Goal: Task Accomplishment & Management: Use online tool/utility

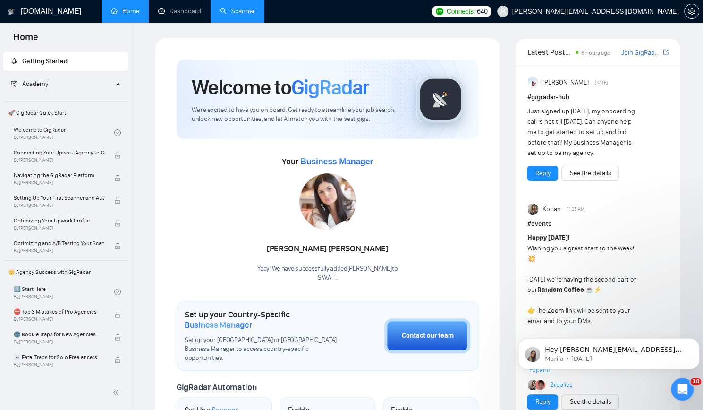
click at [239, 9] on link "Scanner" at bounding box center [237, 11] width 35 height 8
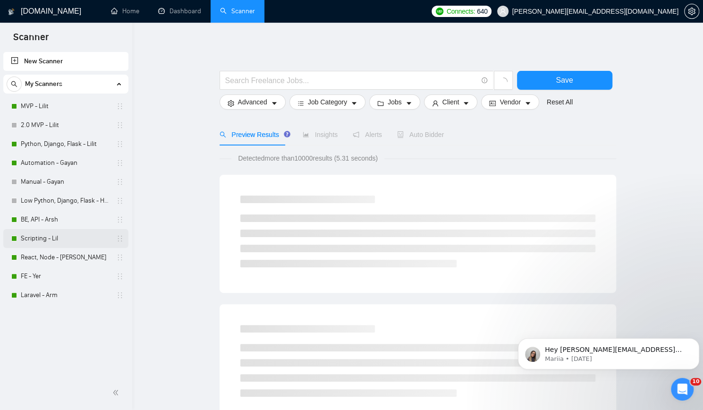
click at [72, 235] on link "Scripting - Lil" at bounding box center [66, 238] width 90 height 19
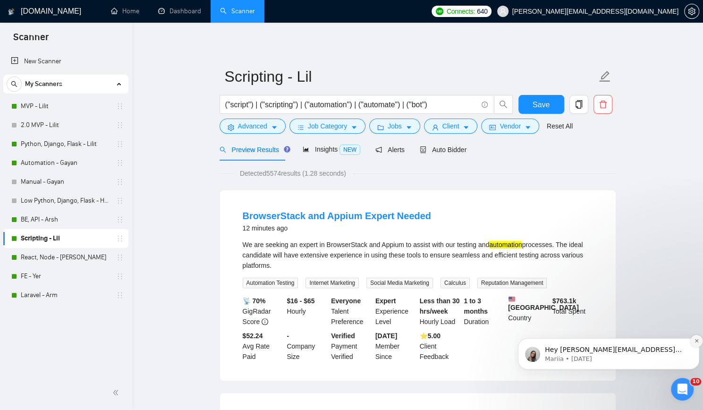
click at [695, 342] on icon "Dismiss notification" at bounding box center [695, 340] width 3 height 3
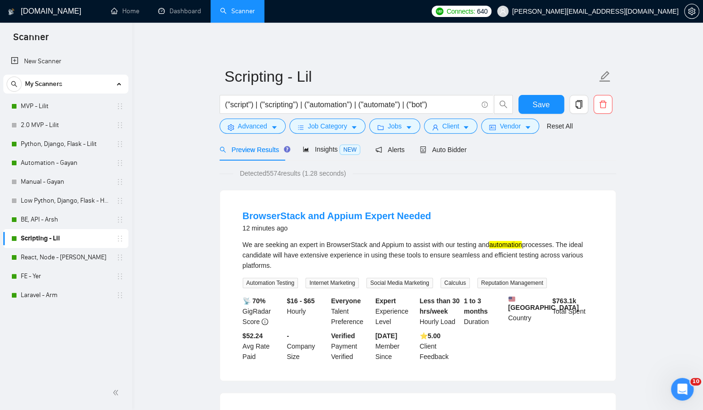
click at [435, 150] on span "Auto Bidder" at bounding box center [443, 150] width 47 height 8
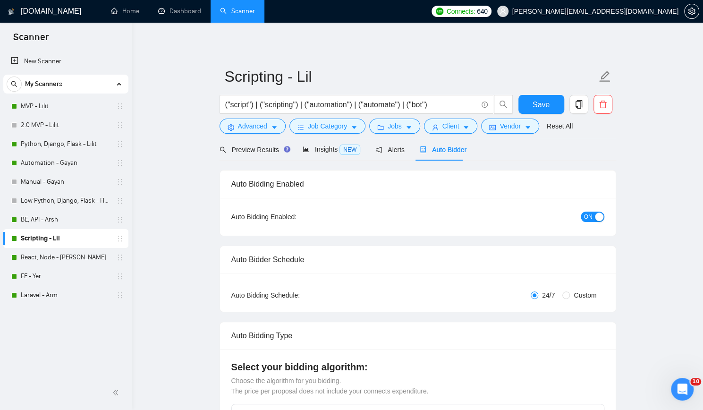
checkbox input "true"
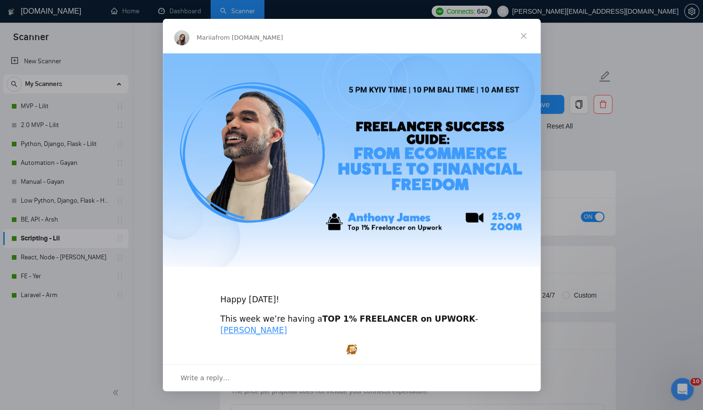
click at [523, 32] on span "Close" at bounding box center [523, 36] width 34 height 34
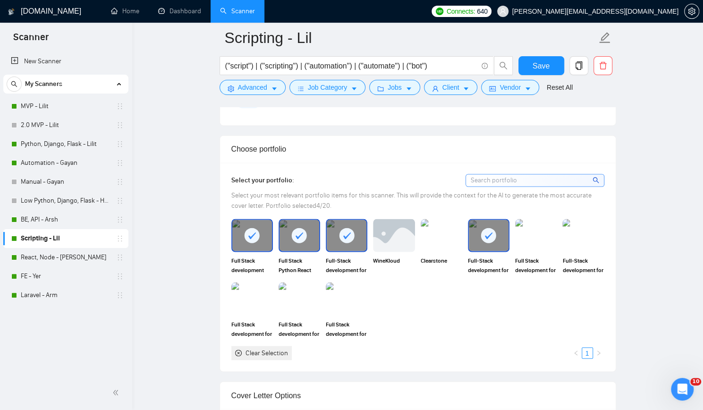
scroll to position [944, 0]
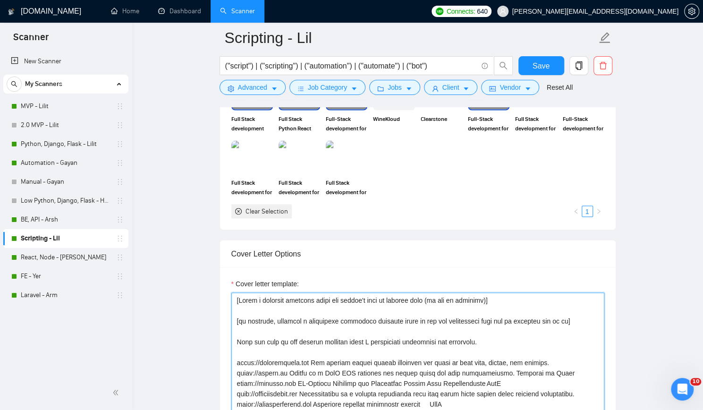
click at [237, 297] on textarea "Cover letter template:" at bounding box center [417, 398] width 373 height 212
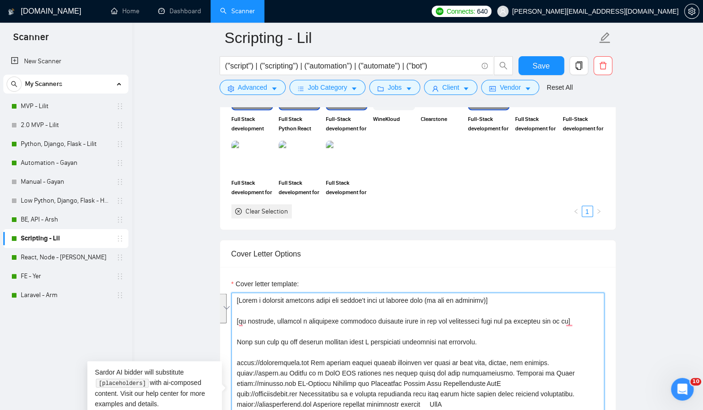
paste textarea ", do not use emojis] [if possible, generate a meaningful technical question bas…"
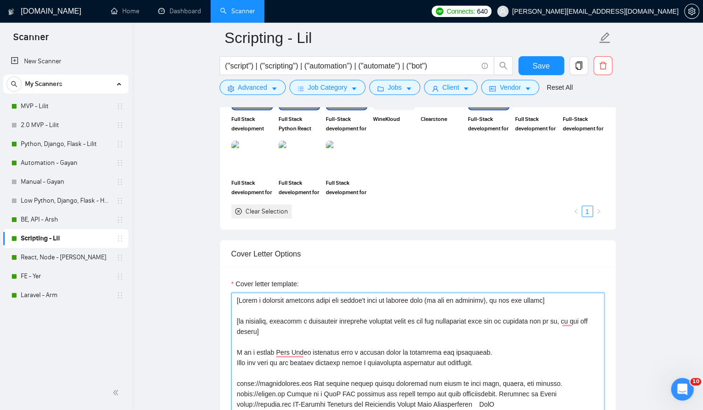
click at [504, 359] on textarea "Cover letter template:" at bounding box center [417, 398] width 373 height 212
click at [361, 365] on textarea "Cover letter template:" at bounding box center [417, 398] width 373 height 212
click at [371, 356] on textarea "Cover letter template:" at bounding box center [417, 398] width 373 height 212
click at [378, 356] on textarea "Cover letter template:" at bounding box center [417, 398] width 373 height 212
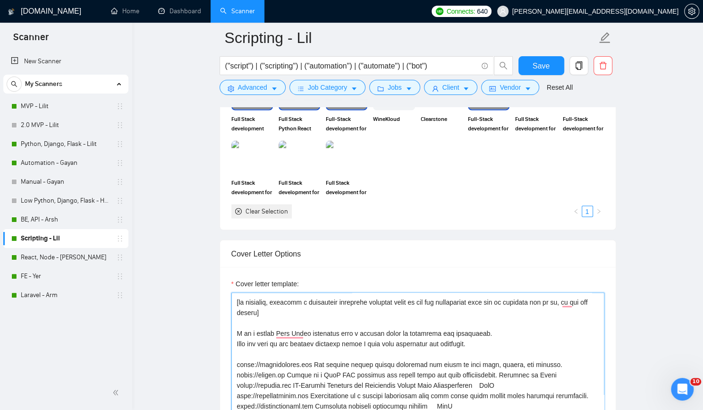
scroll to position [21, 0]
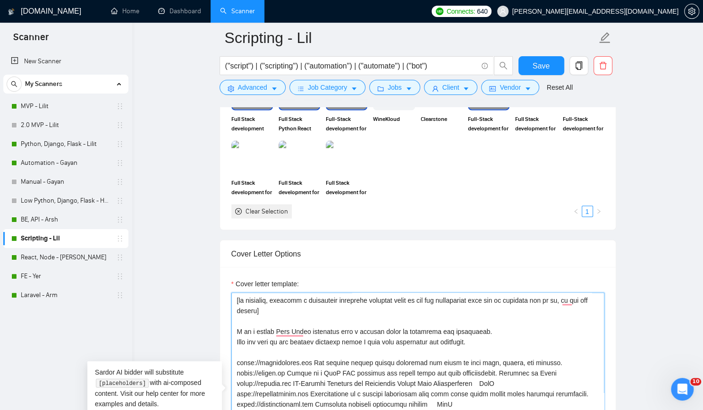
click at [236, 357] on textarea "Cover letter template:" at bounding box center [417, 398] width 373 height 212
paste textarea "✅"
click at [237, 368] on textarea "Cover letter template:" at bounding box center [417, 398] width 373 height 212
paste textarea "✅"
click at [237, 377] on textarea "Cover letter template:" at bounding box center [417, 398] width 373 height 212
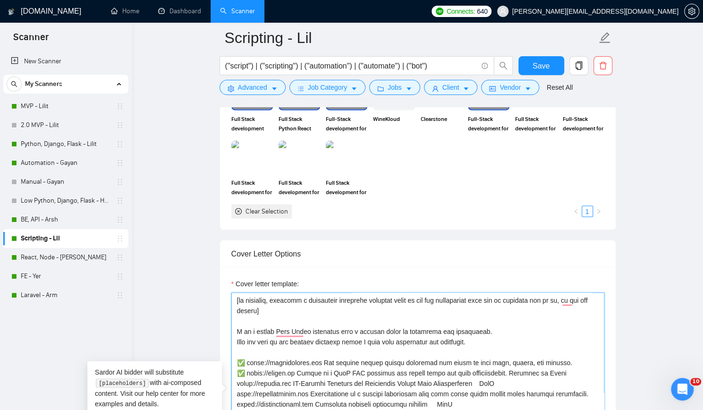
paste textarea "✅"
click at [235, 390] on textarea "Cover letter template:" at bounding box center [417, 398] width 373 height 212
paste textarea "✅"
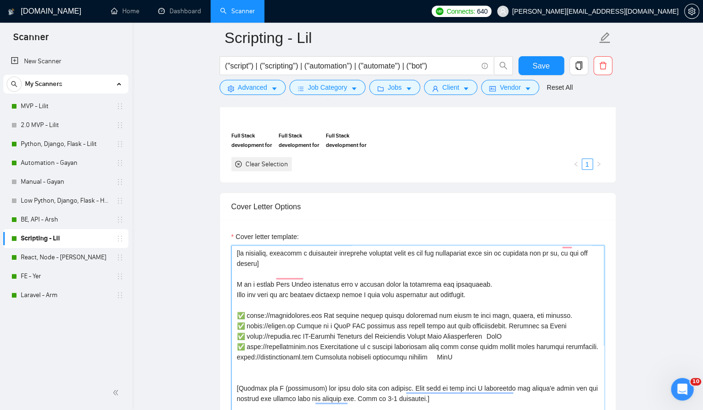
click at [235, 351] on textarea "Cover letter template:" at bounding box center [417, 351] width 373 height 212
paste textarea "✅"
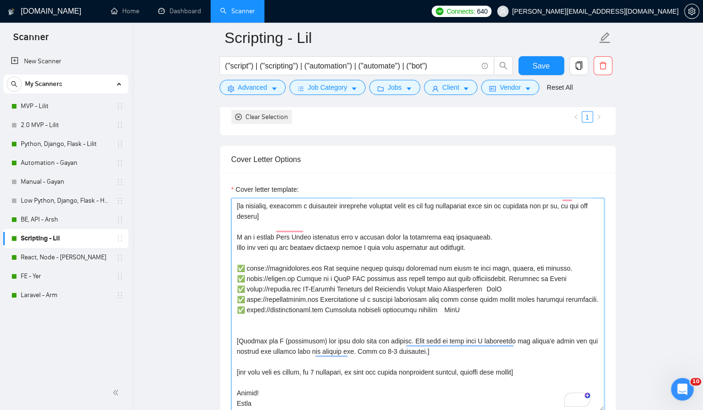
click at [238, 336] on textarea "Cover letter template:" at bounding box center [417, 304] width 373 height 212
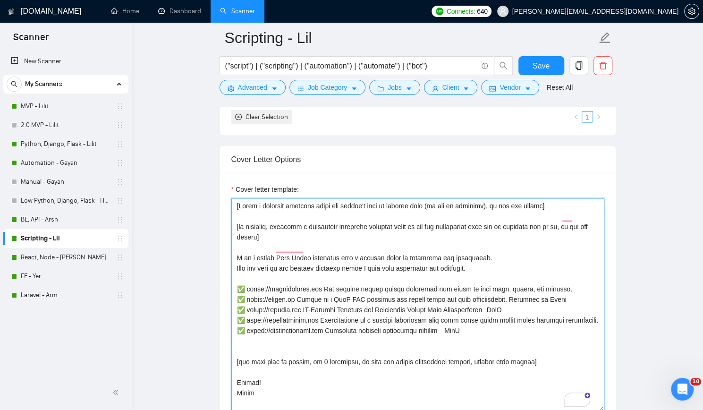
scroll to position [0, 0]
click at [294, 366] on textarea "Cover letter template:" at bounding box center [417, 304] width 373 height 212
click at [311, 342] on textarea "Cover letter template:" at bounding box center [417, 304] width 373 height 212
click at [294, 272] on textarea "Cover letter template:" at bounding box center [417, 304] width 373 height 212
click at [286, 240] on textarea "Cover letter template:" at bounding box center [417, 304] width 373 height 212
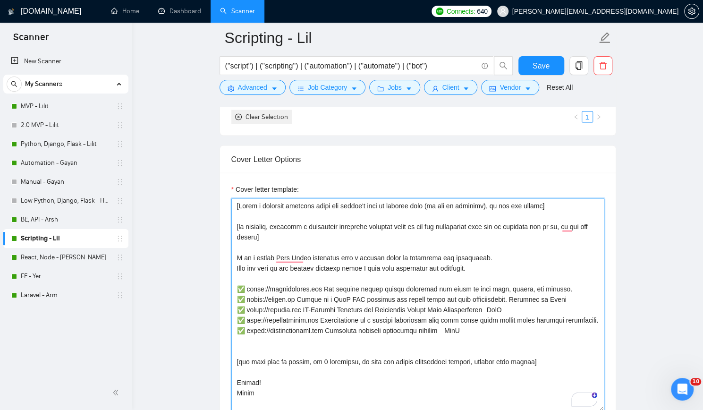
click at [294, 210] on textarea "Cover letter template:" at bounding box center [417, 304] width 373 height 212
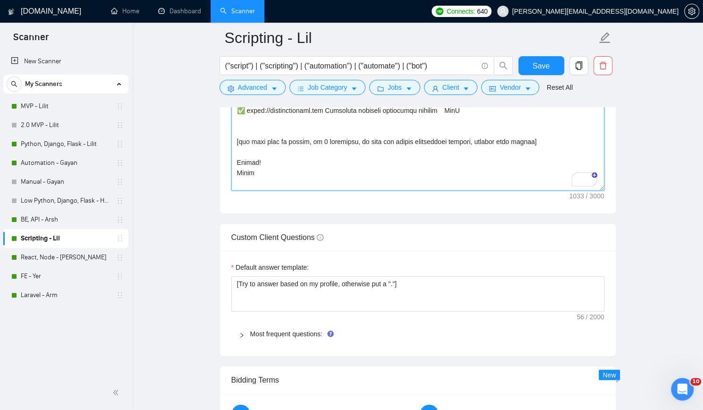
scroll to position [1133, 0]
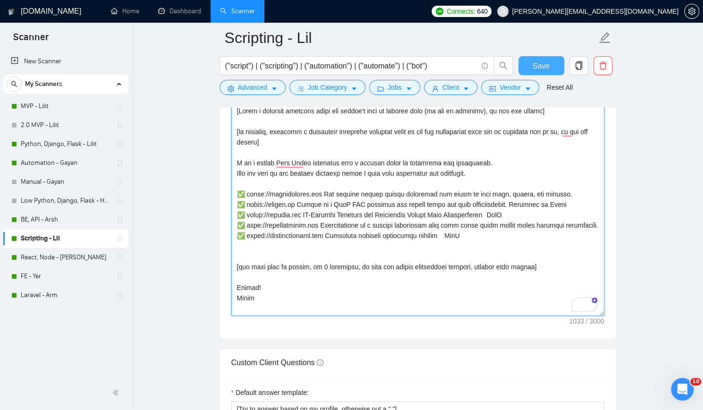
type textarea "[Lorem i dolorsit ametcons adipi eli seddoe't inci ut laboree dolo (ma ali en a…"
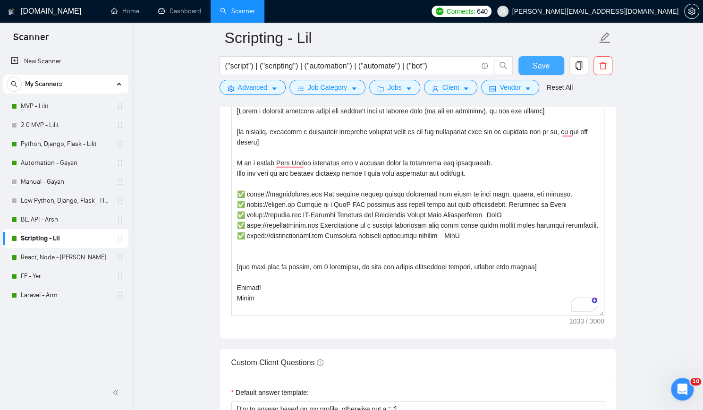
click at [545, 61] on span "Save" at bounding box center [540, 66] width 17 height 12
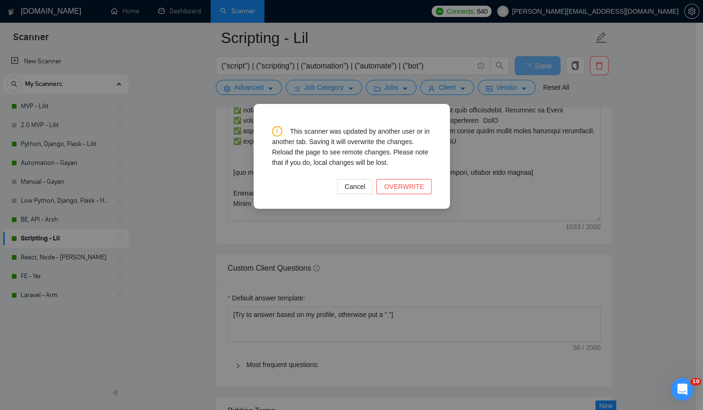
scroll to position [1416, 0]
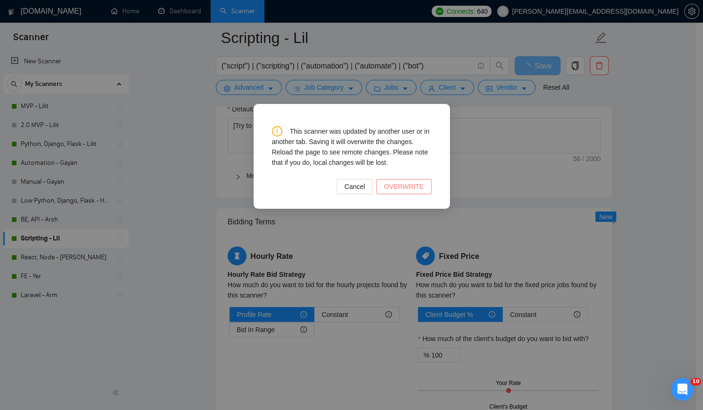
click at [410, 184] on span "OVERWRITE" at bounding box center [404, 186] width 40 height 10
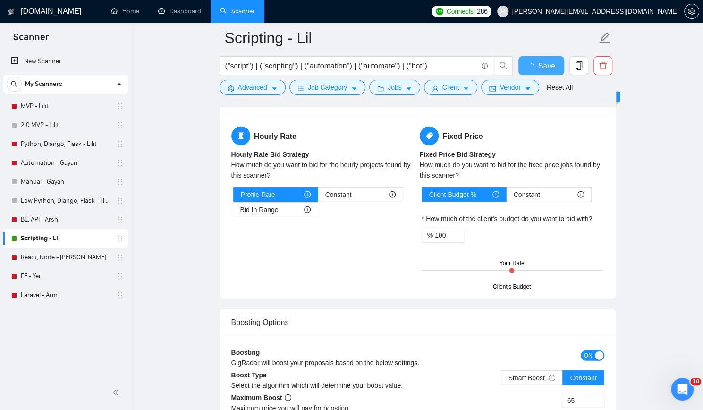
checkbox input "true"
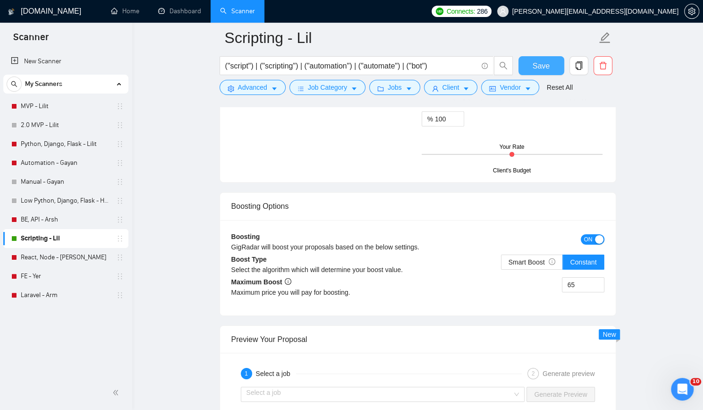
scroll to position [1840, 0]
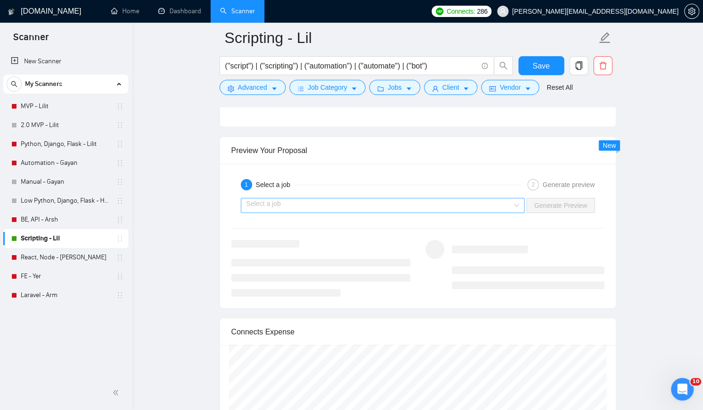
click at [499, 200] on input "search" at bounding box center [379, 205] width 266 height 14
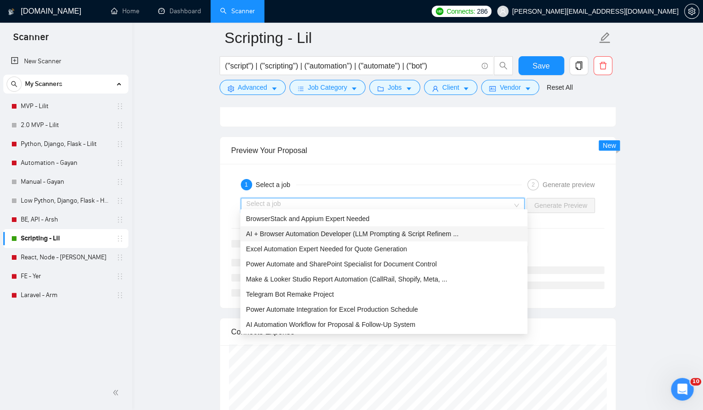
click at [445, 231] on span "AI + Browser Automation Developer (LLM Prompting & Script Refinem ..." at bounding box center [352, 234] width 212 height 8
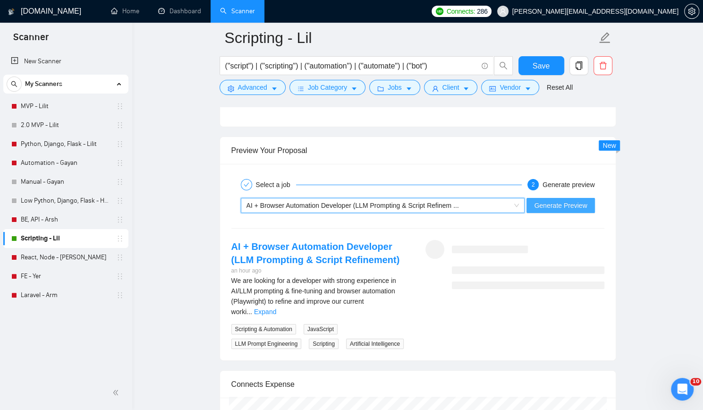
click at [548, 200] on span "Generate Preview" at bounding box center [560, 205] width 53 height 10
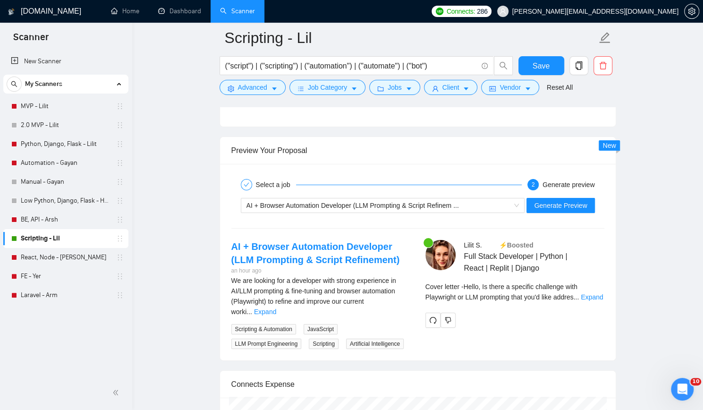
click at [4, 338] on div "New Scanner My Scanners MVP - Lilit 2.0 MVP - Lilit Python, Django, Flask - Lil…" at bounding box center [66, 212] width 132 height 325
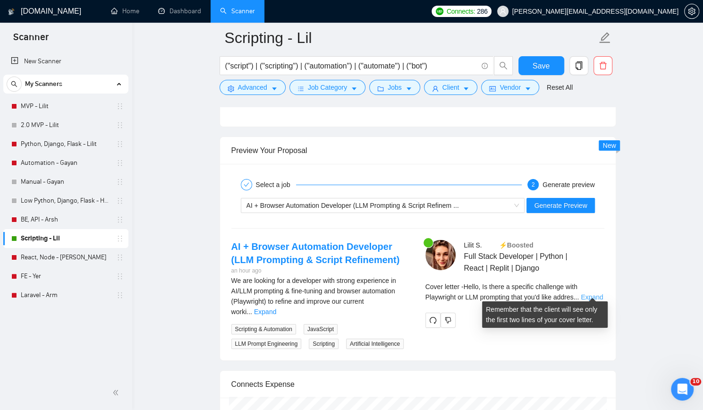
click at [591, 293] on link "Expand" at bounding box center [591, 297] width 22 height 8
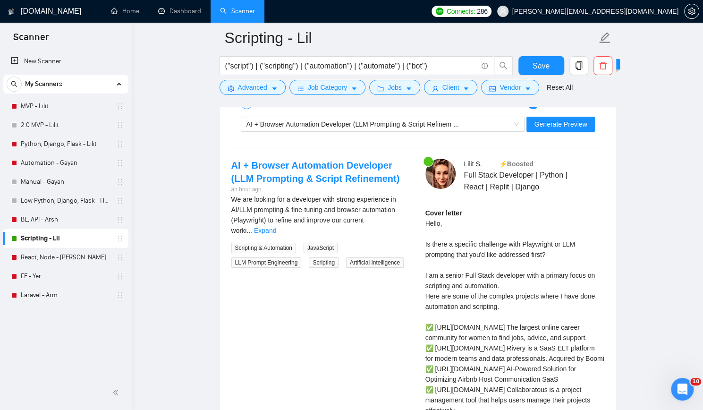
scroll to position [1935, 0]
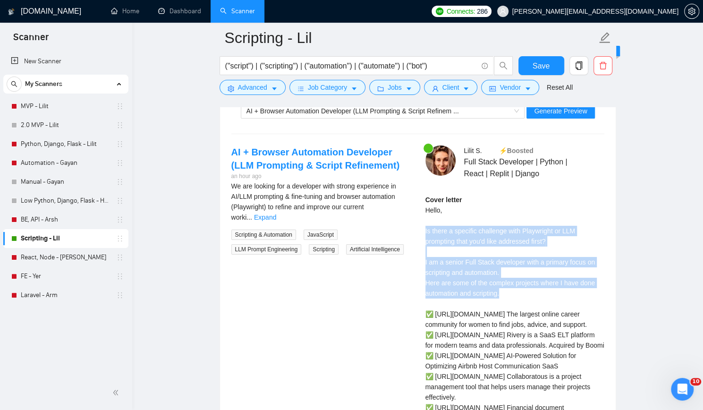
drag, startPoint x: 434, startPoint y: 230, endPoint x: 559, endPoint y: 287, distance: 137.5
click at [559, 287] on div "[PERSON_NAME] ⚡️Boosted Full Stack Developer | Python | React | Replit | Django…" at bounding box center [515, 333] width 194 height 376
click at [559, 287] on div "Cover letter Hello, Is there a specific challenge with Playwright or LLM prompt…" at bounding box center [514, 344] width 179 height 301
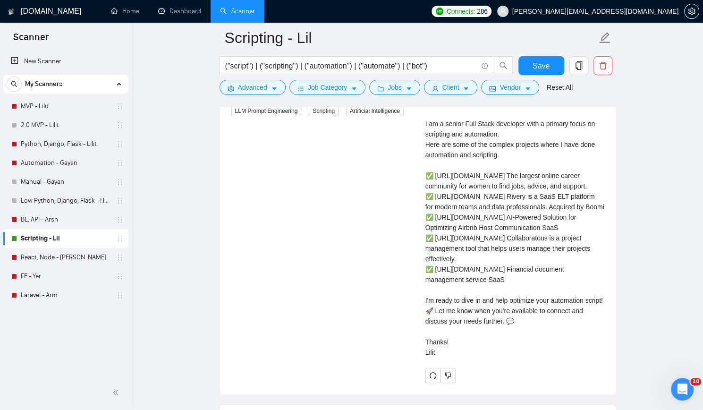
scroll to position [1840, 0]
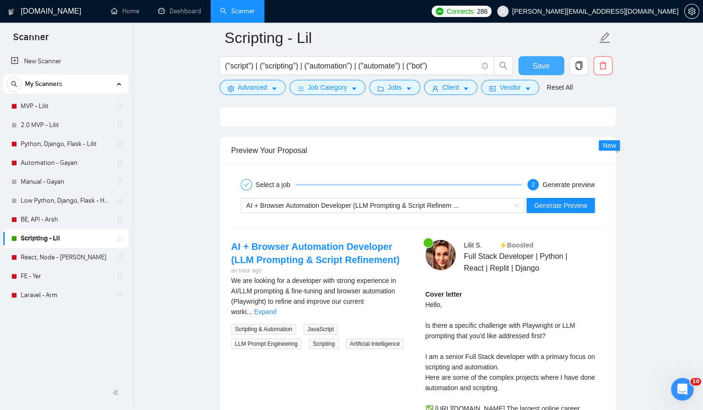
click at [540, 65] on span "Save" at bounding box center [540, 66] width 17 height 12
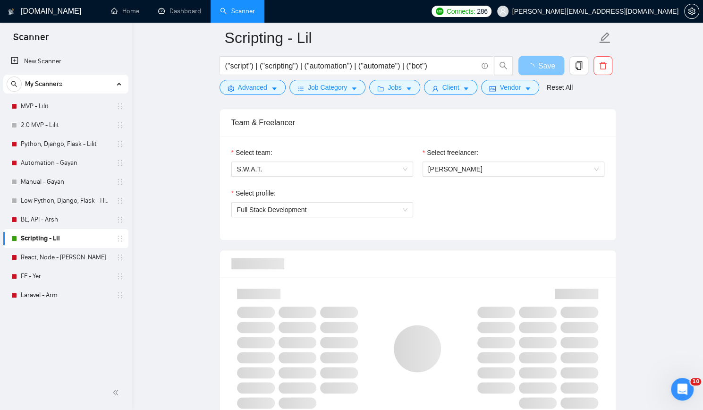
scroll to position [0, 0]
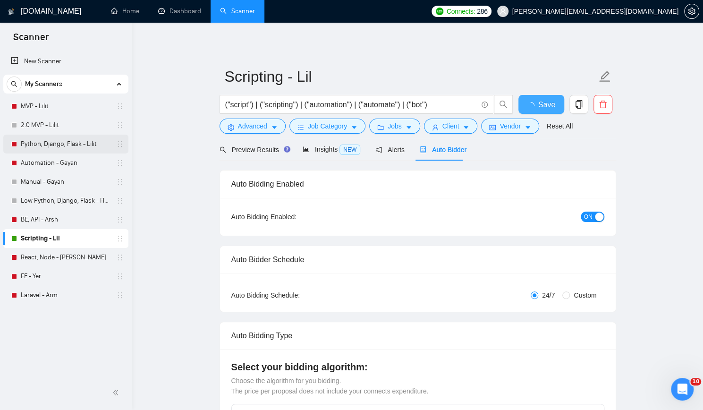
checkbox input "true"
click at [51, 105] on link "MVP - Lilit" at bounding box center [66, 106] width 90 height 19
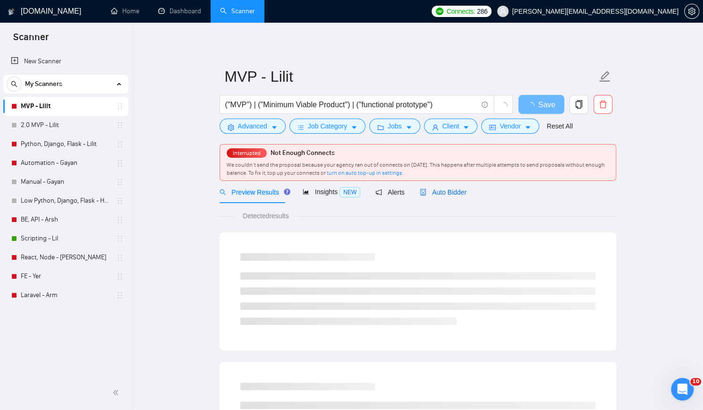
click at [449, 190] on span "Auto Bidder" at bounding box center [443, 192] width 47 height 8
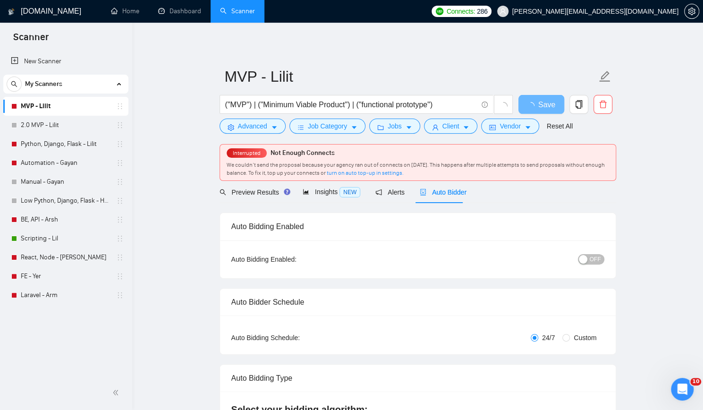
click at [449, 190] on span "Auto Bidder" at bounding box center [443, 192] width 47 height 8
checkbox input "true"
click at [449, 190] on span "Auto Bidder" at bounding box center [443, 192] width 47 height 8
click at [586, 257] on div "button" at bounding box center [583, 259] width 8 height 8
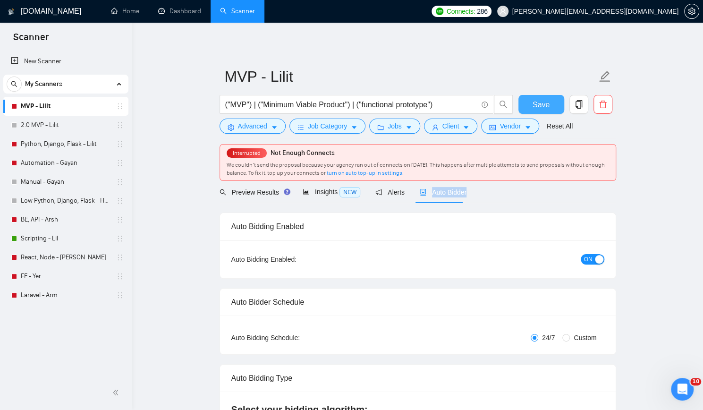
click at [538, 103] on span "Save" at bounding box center [540, 105] width 17 height 12
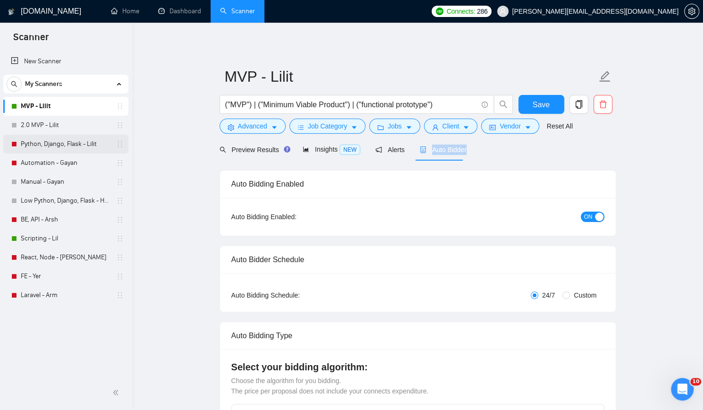
click at [74, 144] on link "Python, Django, Flask - Lilit" at bounding box center [66, 143] width 90 height 19
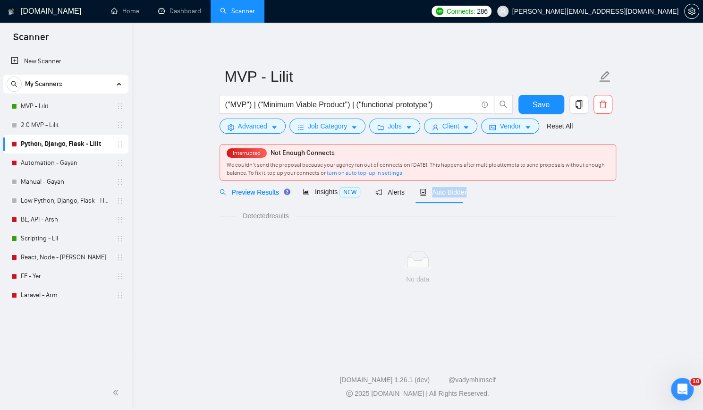
click at [74, 144] on link "Python, Django, Flask - Lilit" at bounding box center [66, 143] width 90 height 19
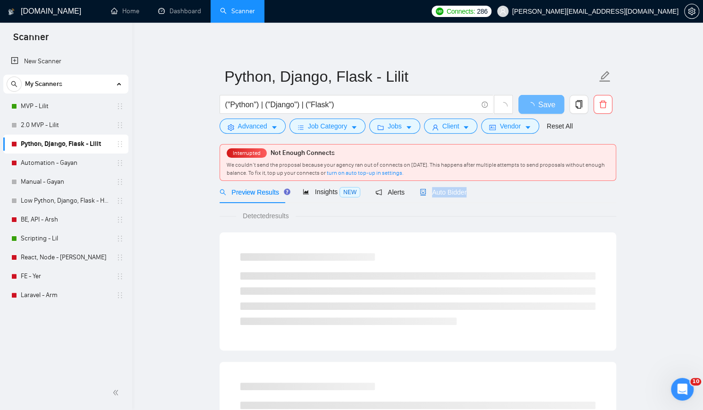
click at [450, 191] on span "Auto Bidder" at bounding box center [443, 192] width 47 height 8
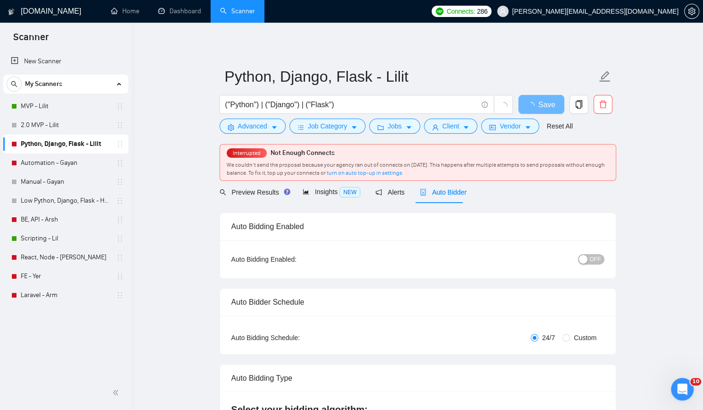
click at [583, 257] on div "button" at bounding box center [583, 259] width 8 height 8
click at [558, 96] on button "Save" at bounding box center [541, 104] width 46 height 19
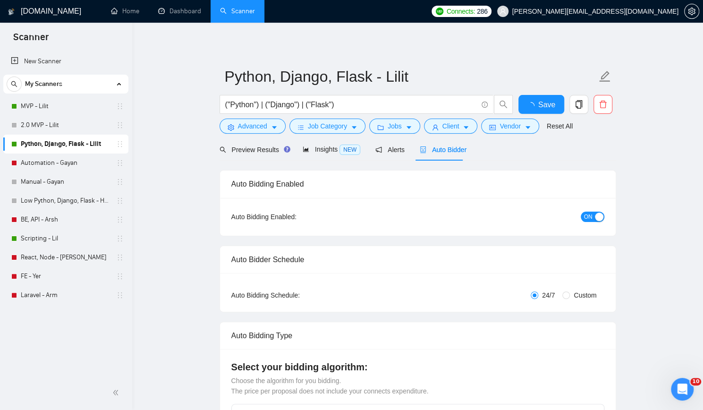
checkbox input "true"
click at [82, 162] on link "Automation - Gayan" at bounding box center [66, 162] width 90 height 19
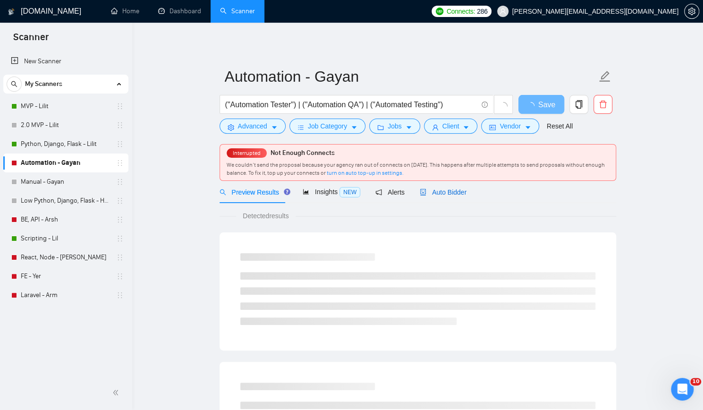
click at [440, 190] on span "Auto Bidder" at bounding box center [443, 192] width 47 height 8
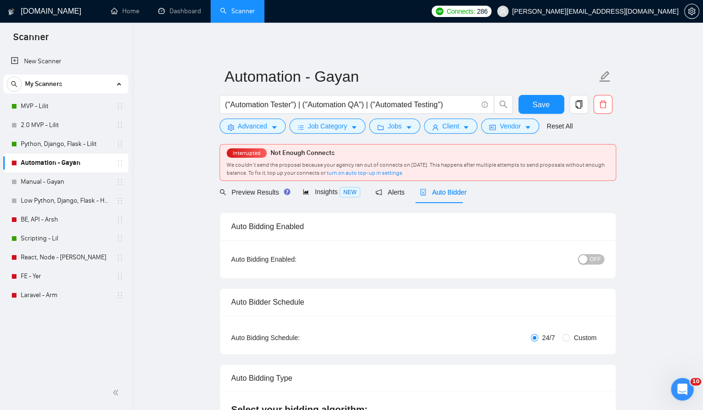
click at [445, 194] on span "Auto Bidder" at bounding box center [443, 192] width 47 height 8
click at [591, 264] on span "OFF" at bounding box center [594, 259] width 11 height 10
click at [538, 101] on span "Save" at bounding box center [540, 105] width 17 height 12
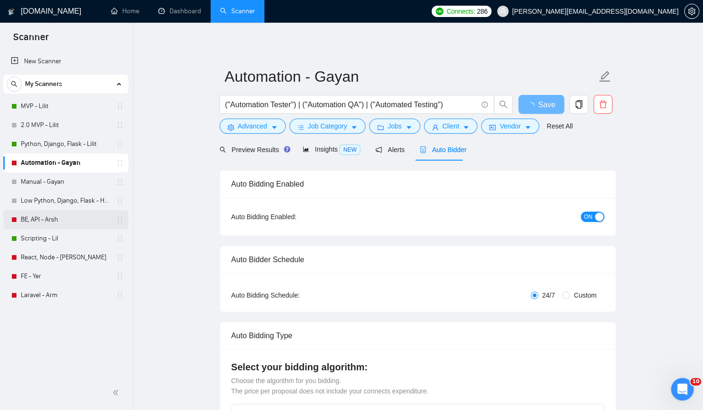
click at [72, 215] on link "BE, API - Arsh" at bounding box center [66, 219] width 90 height 19
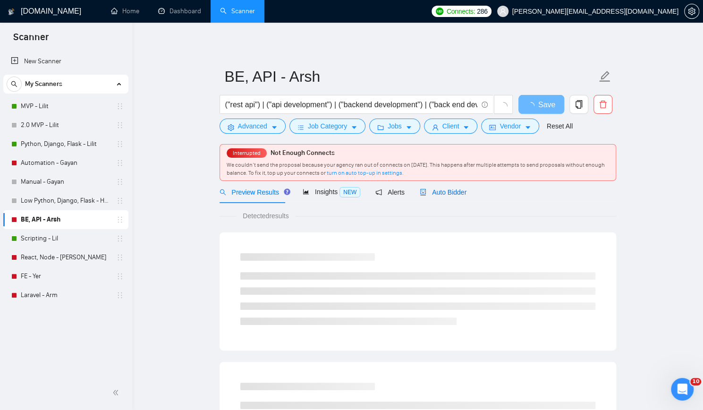
click at [445, 191] on span "Auto Bidder" at bounding box center [443, 192] width 47 height 8
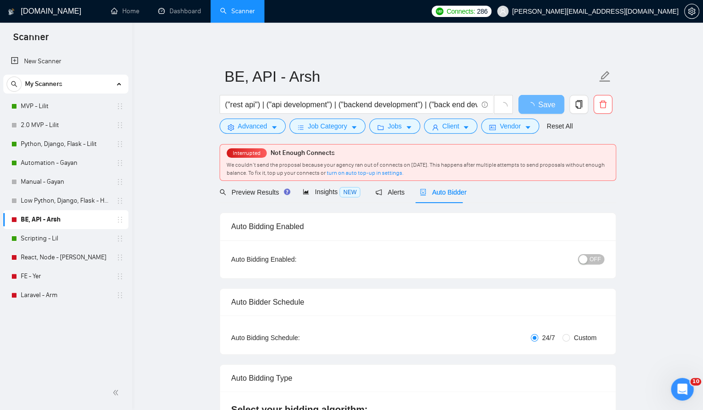
click at [589, 260] on button "OFF" at bounding box center [591, 259] width 26 height 10
click at [543, 106] on span "Save" at bounding box center [540, 105] width 17 height 12
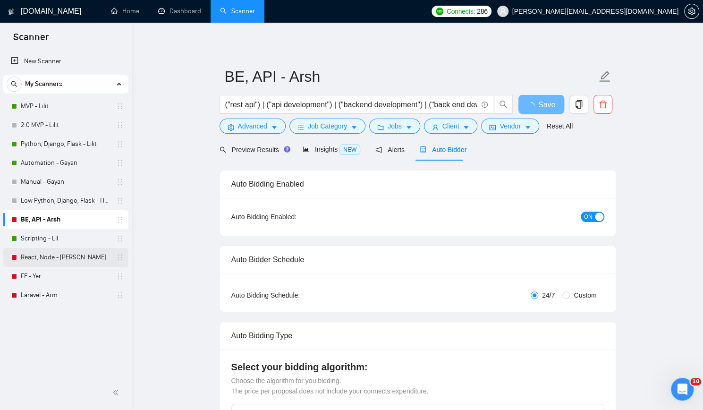
click at [76, 256] on link "React, Node - [PERSON_NAME]" at bounding box center [66, 257] width 90 height 19
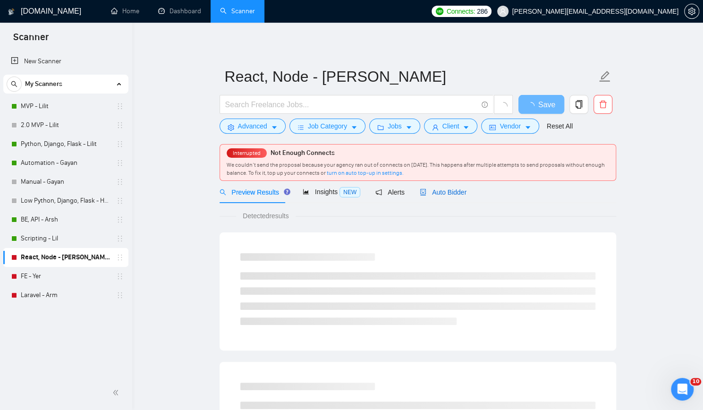
click at [444, 193] on span "Auto Bidder" at bounding box center [443, 192] width 47 height 8
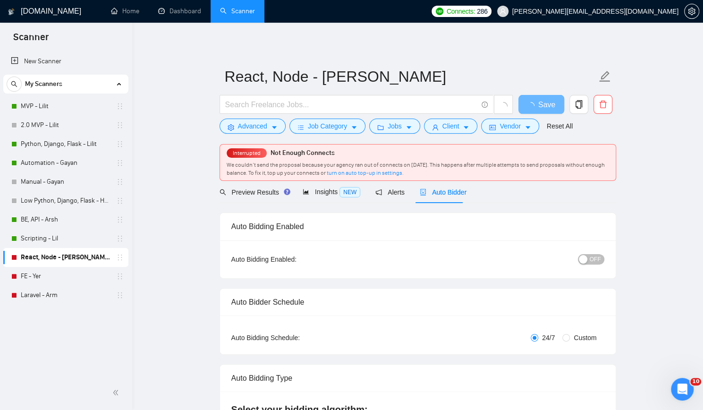
checkbox input "true"
click at [583, 259] on div "button" at bounding box center [583, 259] width 8 height 8
click at [543, 97] on button "Save" at bounding box center [541, 104] width 46 height 19
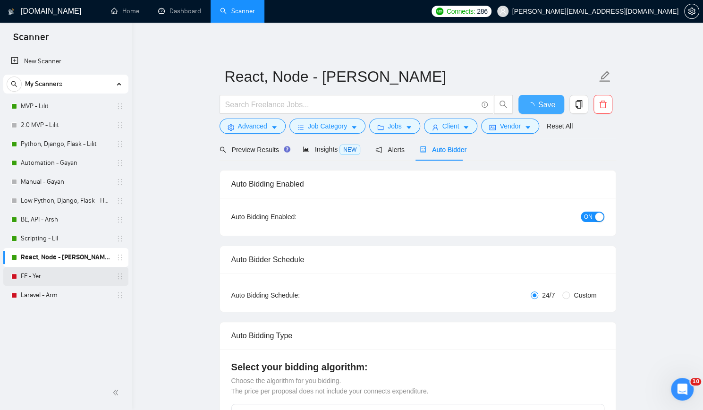
checkbox input "true"
click at [58, 276] on link "FE - Yer" at bounding box center [66, 276] width 90 height 19
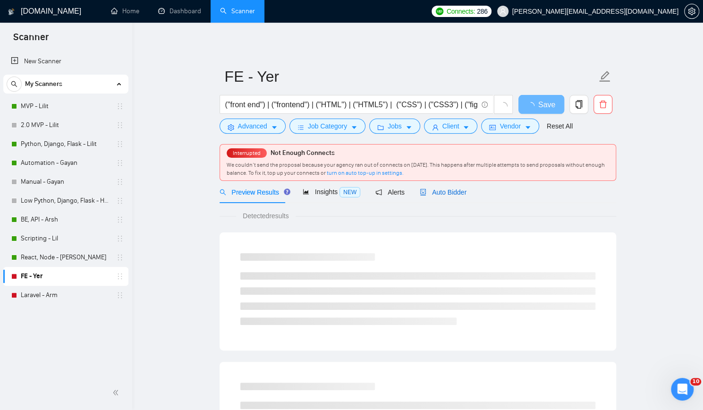
click at [451, 190] on span "Auto Bidder" at bounding box center [443, 192] width 47 height 8
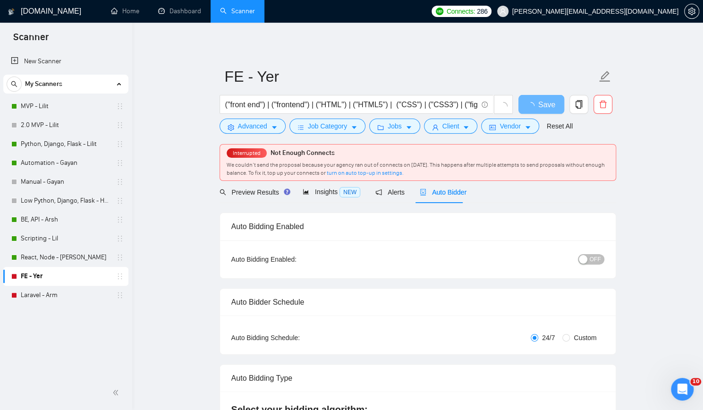
checkbox input "true"
click at [584, 257] on div "button" at bounding box center [583, 259] width 8 height 8
click at [535, 107] on span "Save" at bounding box center [540, 105] width 17 height 12
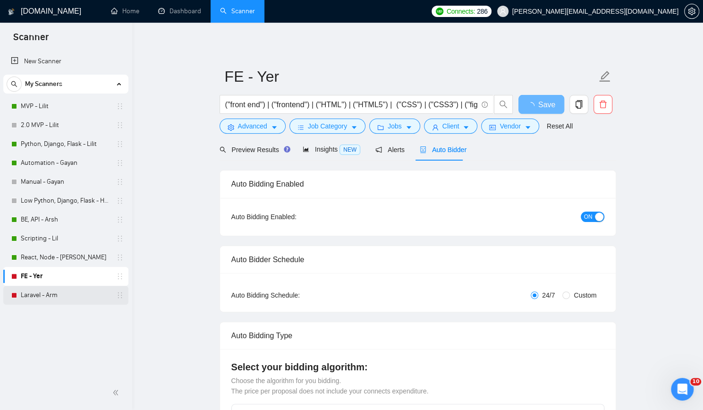
click at [68, 295] on link "Laravel - Arm" at bounding box center [66, 295] width 90 height 19
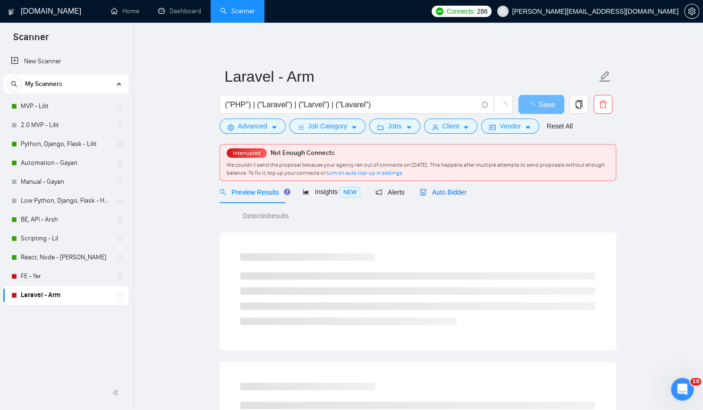
click at [446, 191] on span "Auto Bidder" at bounding box center [443, 192] width 47 height 8
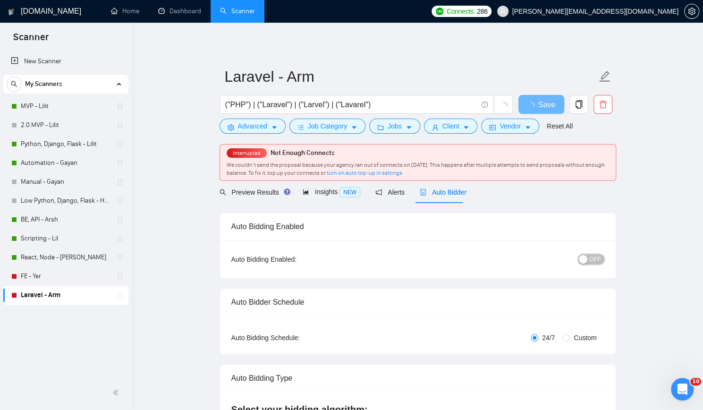
click at [587, 260] on div "button" at bounding box center [583, 259] width 8 height 8
click at [540, 104] on span "Save" at bounding box center [540, 105] width 17 height 12
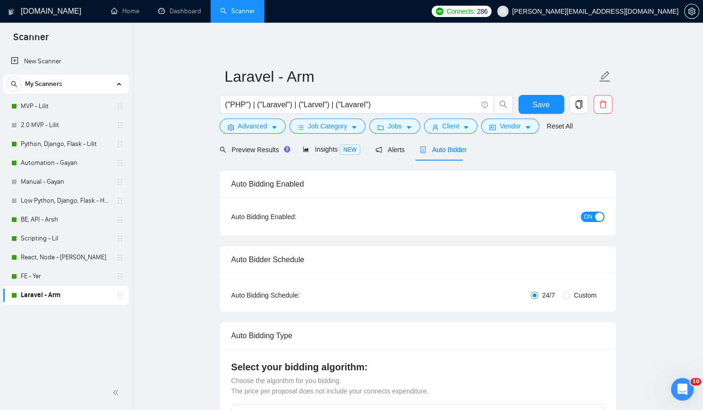
click at [30, 335] on div "New Scanner My Scanners MVP - Lilit 2.0 MVP - Lilit Python, Django, Flask - Lil…" at bounding box center [66, 212] width 132 height 325
click at [81, 143] on link "Python, Django, Flask - Lilit" at bounding box center [66, 143] width 90 height 19
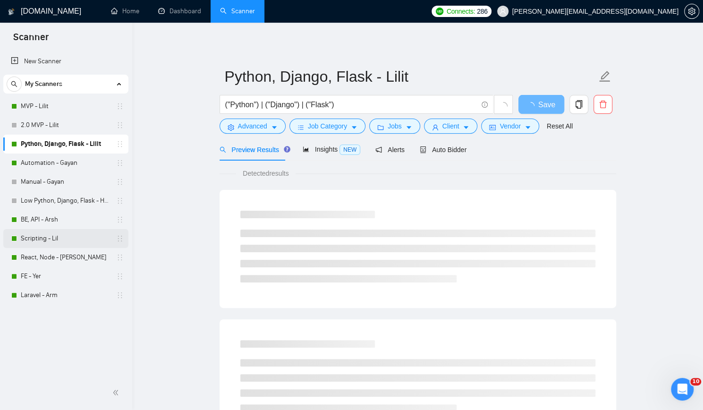
click at [59, 239] on link "Scripting - Lil" at bounding box center [66, 238] width 90 height 19
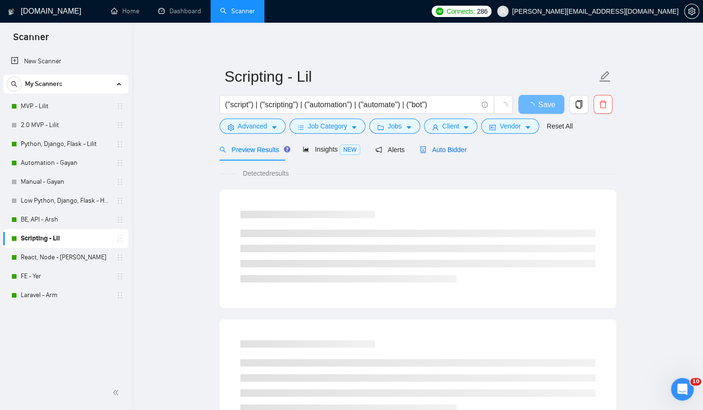
click at [436, 148] on span "Auto Bidder" at bounding box center [443, 150] width 47 height 8
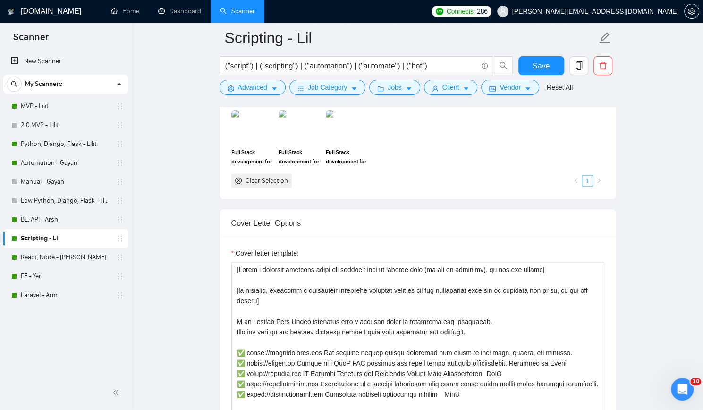
scroll to position [1038, 0]
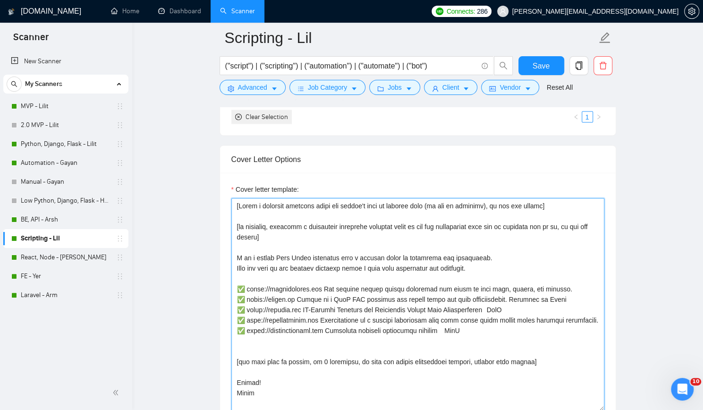
click at [560, 200] on textarea "Cover letter template:" at bounding box center [417, 304] width 373 height 212
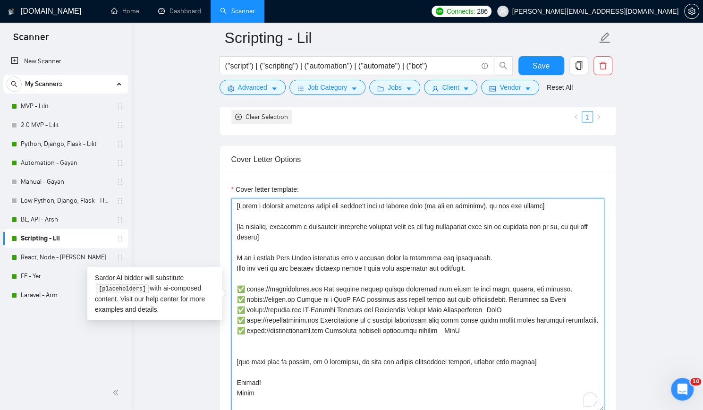
click at [560, 200] on textarea "Cover letter template:" at bounding box center [417, 304] width 373 height 212
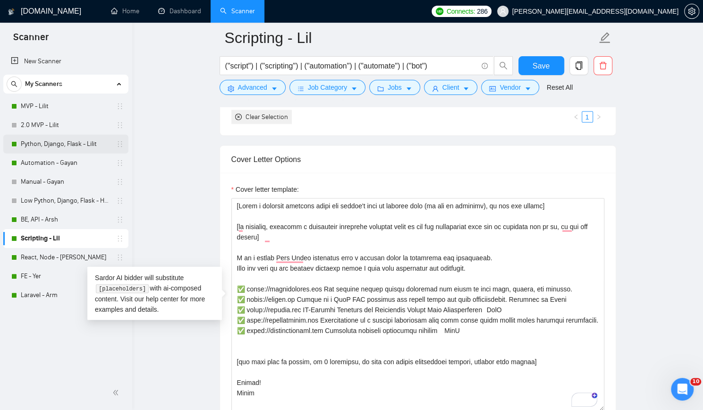
click at [57, 143] on link "Python, Django, Flask - Lilit" at bounding box center [66, 143] width 90 height 19
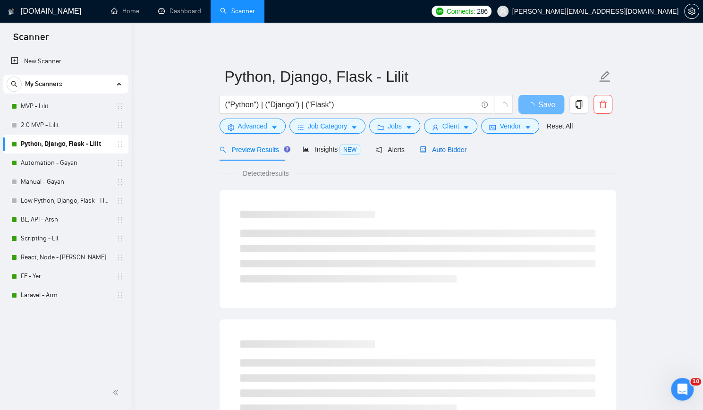
click at [430, 146] on span "Auto Bidder" at bounding box center [443, 150] width 47 height 8
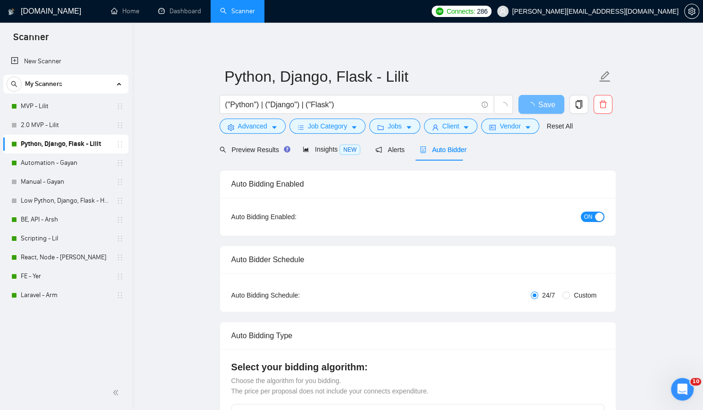
checkbox input "true"
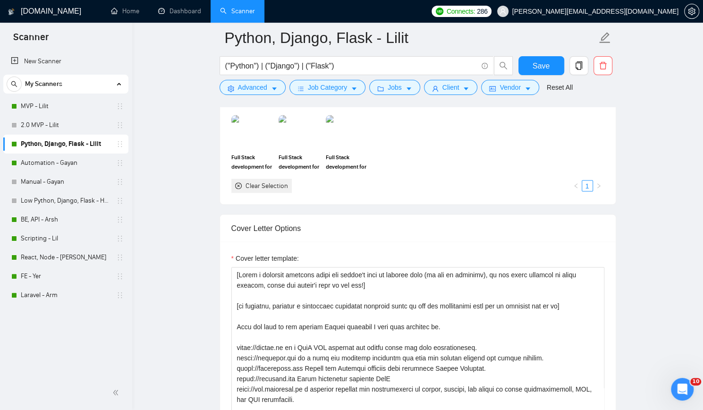
scroll to position [991, 0]
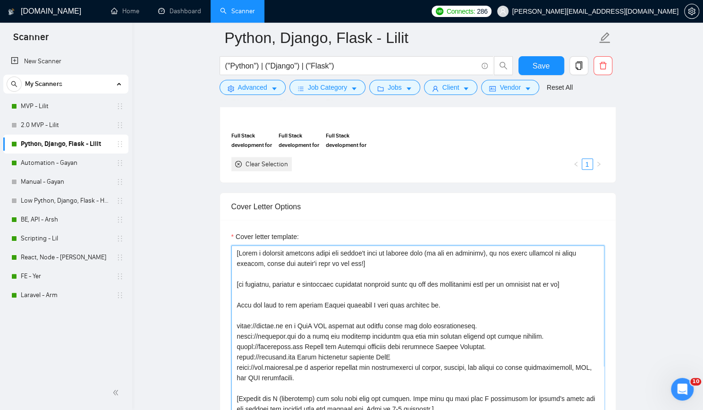
click at [373, 257] on textarea "Cover letter template:" at bounding box center [417, 351] width 373 height 212
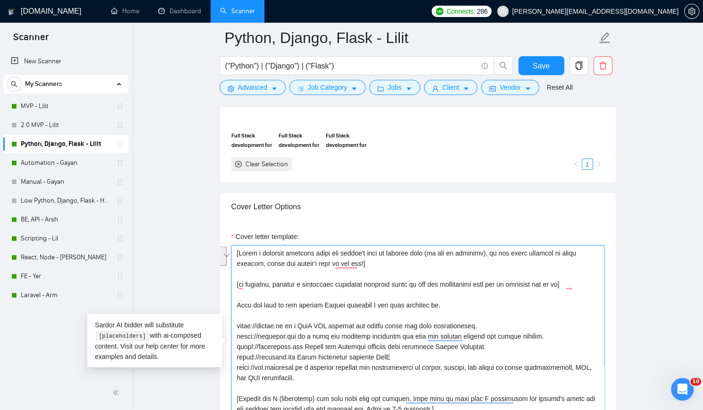
paste textarea "do not use emojis]"
type textarea "[Write a personal greeting using the client's name or company name (if any is p…"
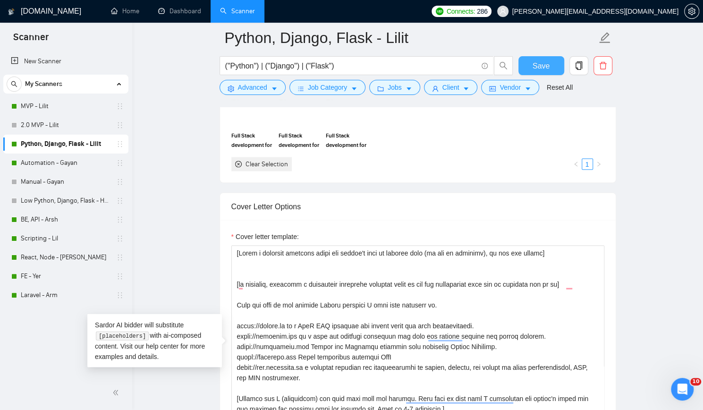
click at [546, 66] on span "Save" at bounding box center [540, 66] width 17 height 12
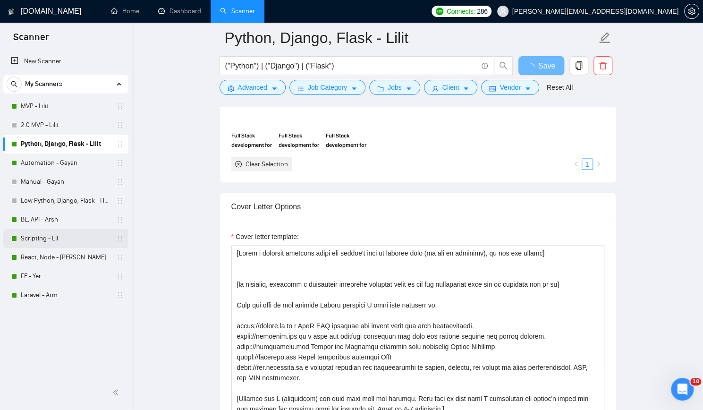
click at [50, 238] on link "Scripting - Lil" at bounding box center [66, 238] width 90 height 19
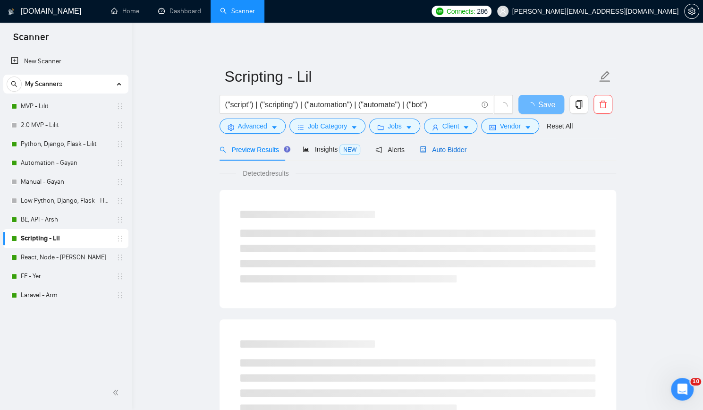
click at [437, 151] on span "Auto Bidder" at bounding box center [443, 150] width 47 height 8
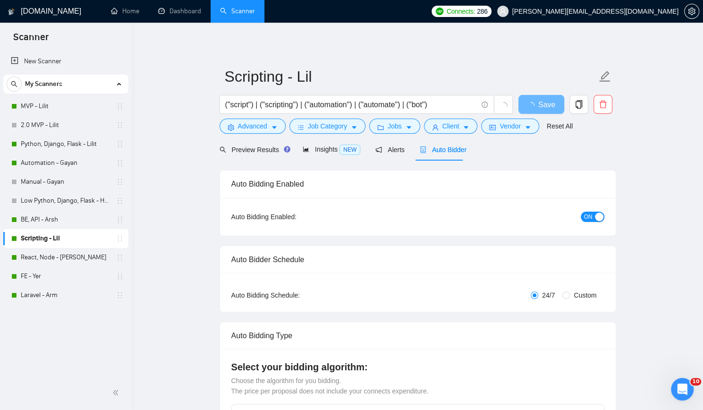
checkbox input "true"
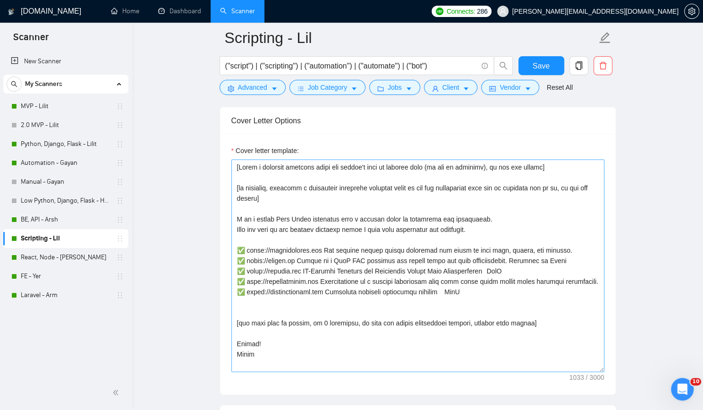
scroll to position [1085, 0]
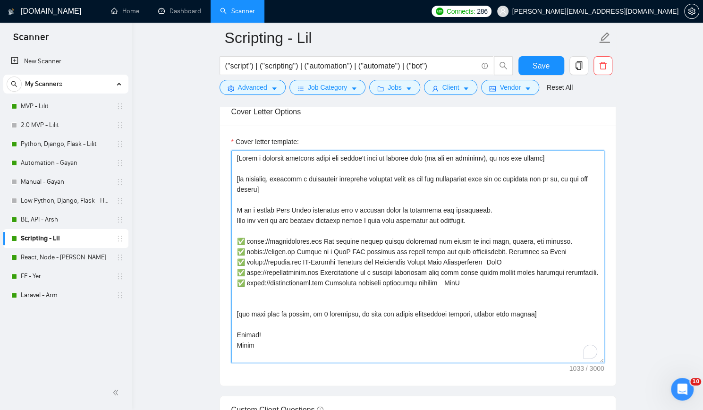
click at [237, 176] on textarea "Cover letter template:" at bounding box center [417, 257] width 373 height 212
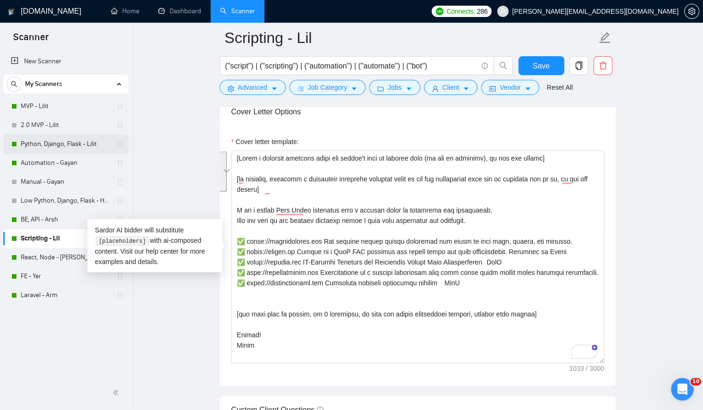
click at [71, 142] on link "Python, Django, Flask - Lilit" at bounding box center [66, 143] width 90 height 19
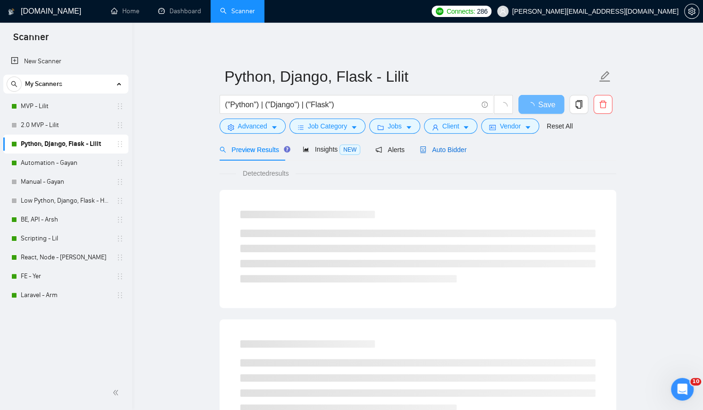
click at [438, 149] on span "Auto Bidder" at bounding box center [443, 150] width 47 height 8
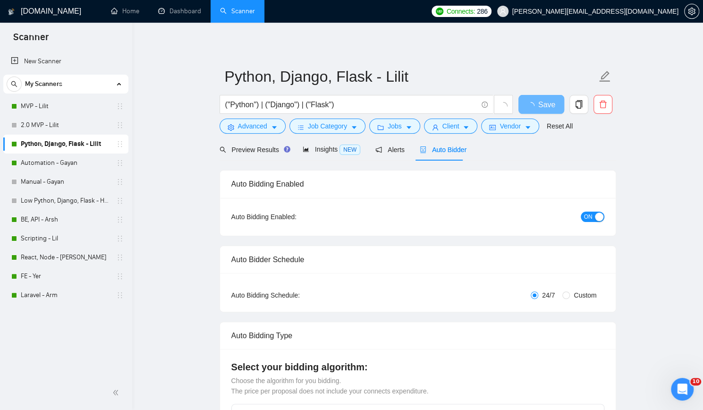
checkbox input "true"
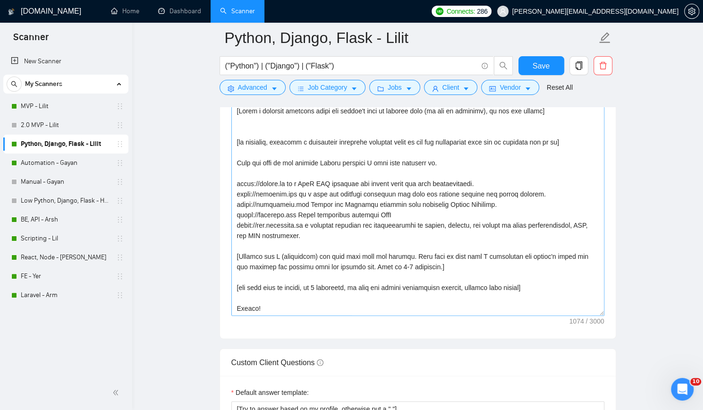
scroll to position [1038, 0]
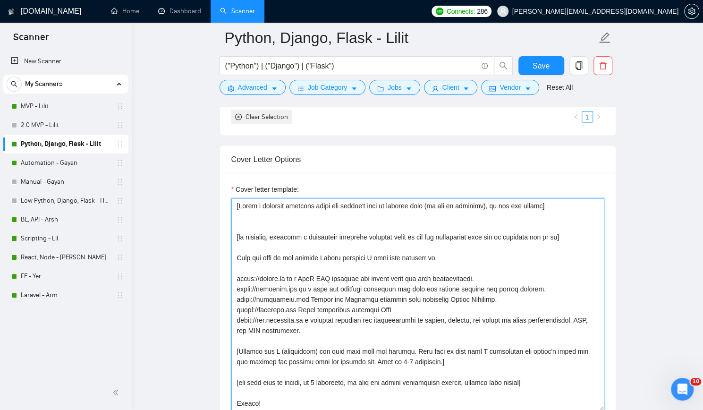
click at [239, 233] on textarea "Cover letter template:" at bounding box center [417, 304] width 373 height 212
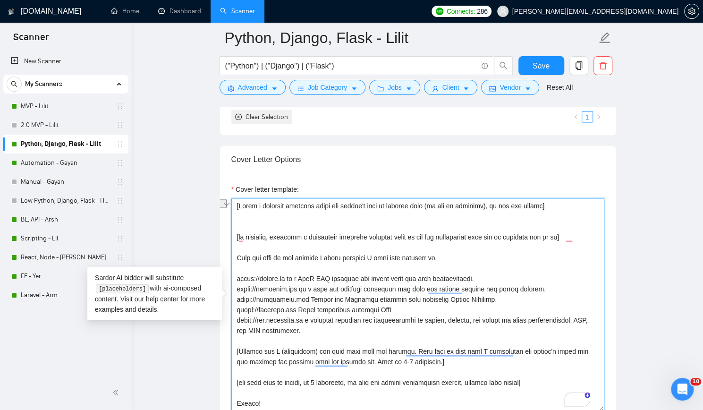
paste textarea ", do not use emojis] I am a senior Full Stack developer with a primary focus on…"
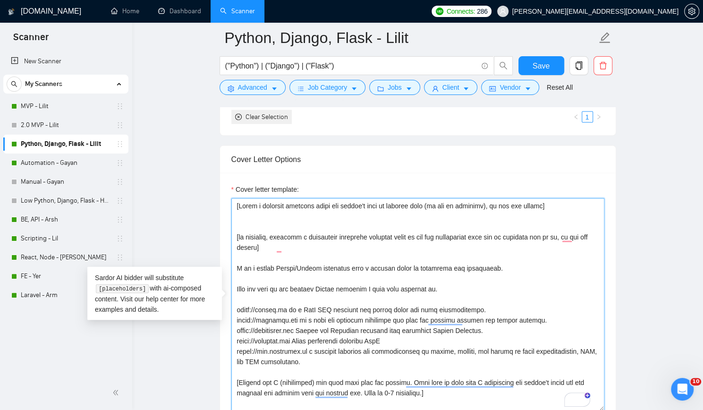
click at [423, 265] on textarea "Cover letter template:" at bounding box center [417, 304] width 373 height 212
type textarea "[Write a personal greeting using the client's name or company name (if any is p…"
click at [474, 278] on textarea "Cover letter template:" at bounding box center [417, 304] width 373 height 212
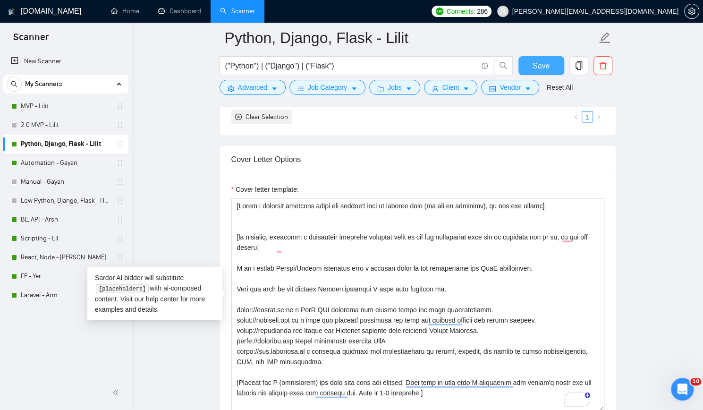
type textarea "[Write a personal greeting using the client's name or company name (if any is p…"
click at [536, 67] on span "Save" at bounding box center [540, 66] width 17 height 12
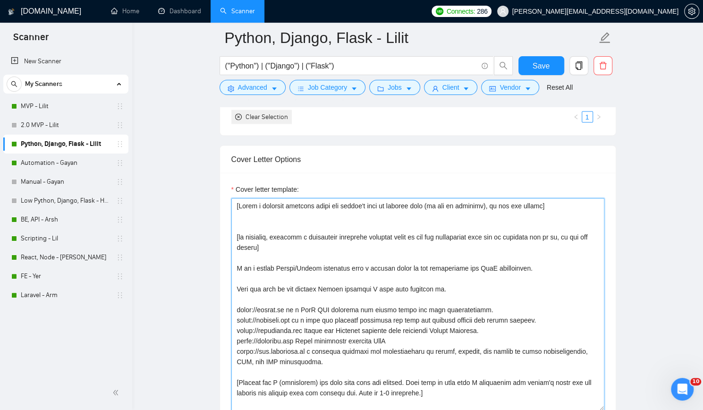
click at [236, 306] on textarea "Cover letter template:" at bounding box center [417, 304] width 373 height 212
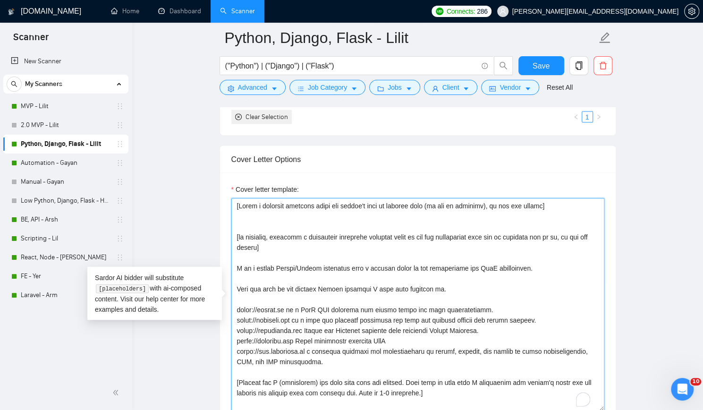
paste textarea "✅"
click at [237, 315] on textarea "Cover letter template:" at bounding box center [417, 304] width 373 height 212
paste textarea "✅"
click at [238, 325] on textarea "Cover letter template:" at bounding box center [417, 304] width 373 height 212
paste textarea "✅"
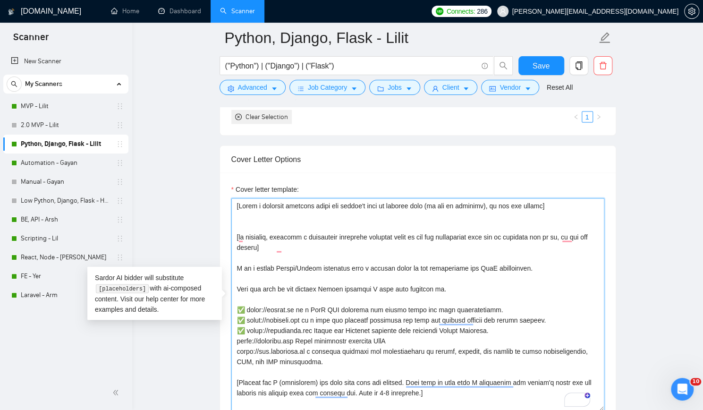
paste textarea "✅"
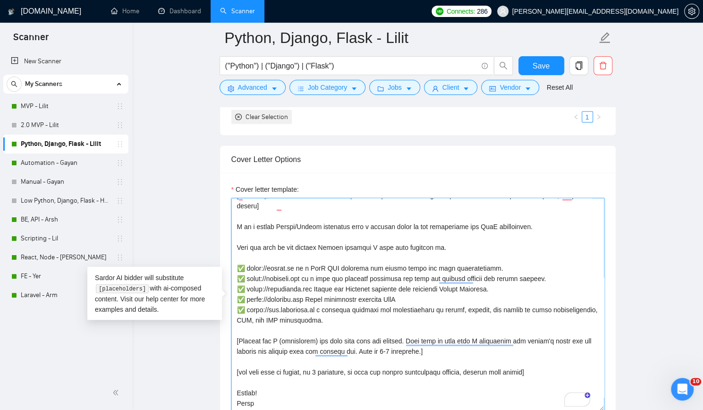
click at [236, 337] on textarea "Cover letter template:" at bounding box center [417, 304] width 373 height 212
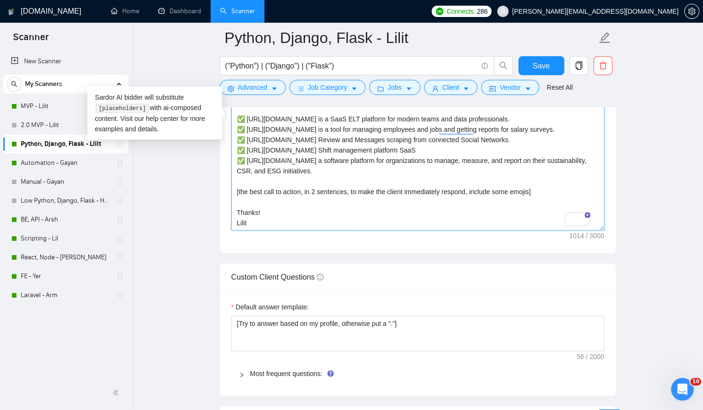
scroll to position [1227, 0]
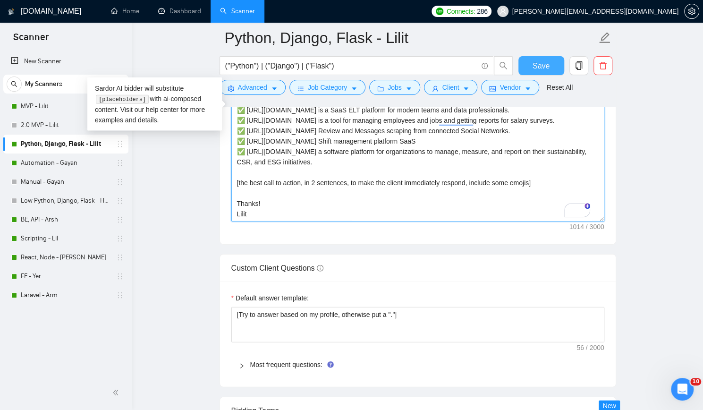
type textarea "[Write a personal greeting using the client's name or company name (if any is p…"
click at [546, 66] on span "Save" at bounding box center [540, 66] width 17 height 12
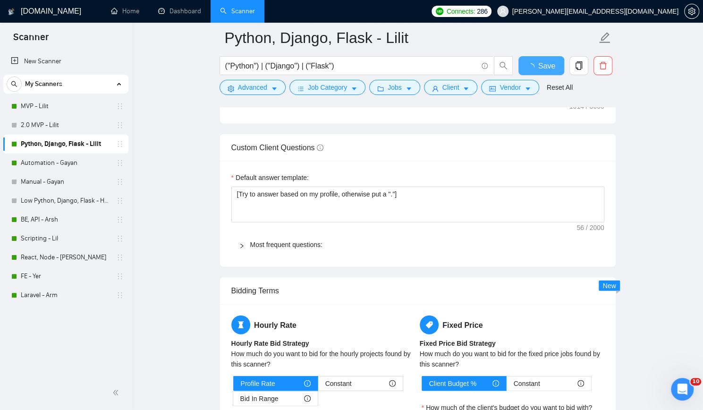
checkbox input "true"
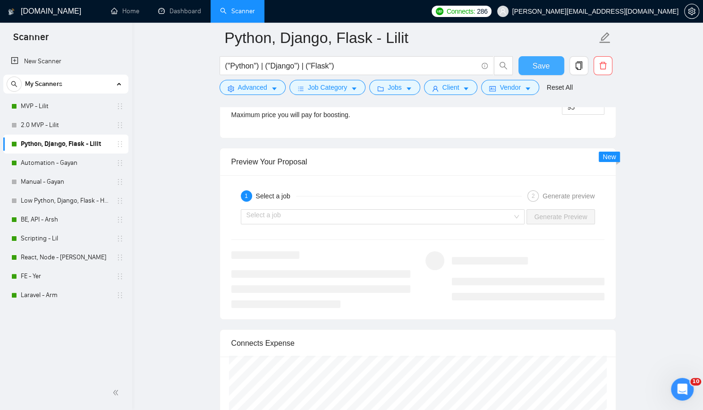
scroll to position [1840, 0]
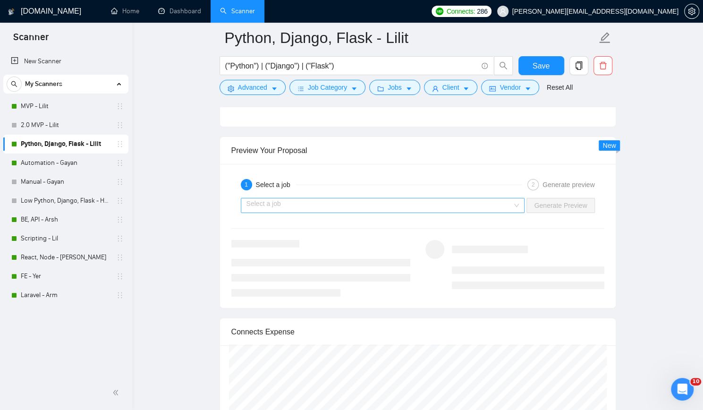
click at [463, 200] on input "search" at bounding box center [379, 205] width 266 height 14
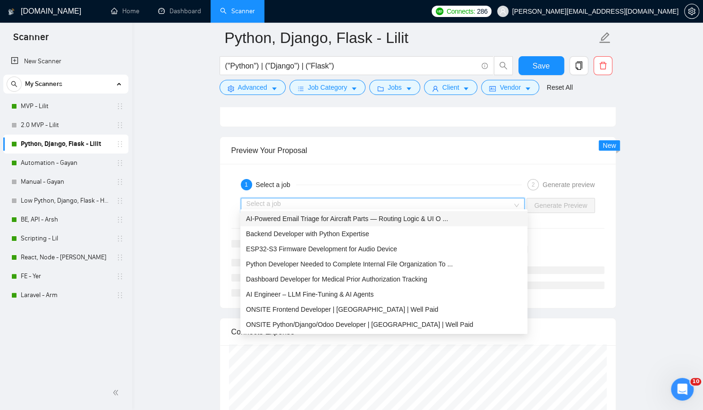
click at [389, 216] on span "AI-Powered Email Triage for Aircraft Parts — Routing Logic & UI O ..." at bounding box center [347, 219] width 202 height 8
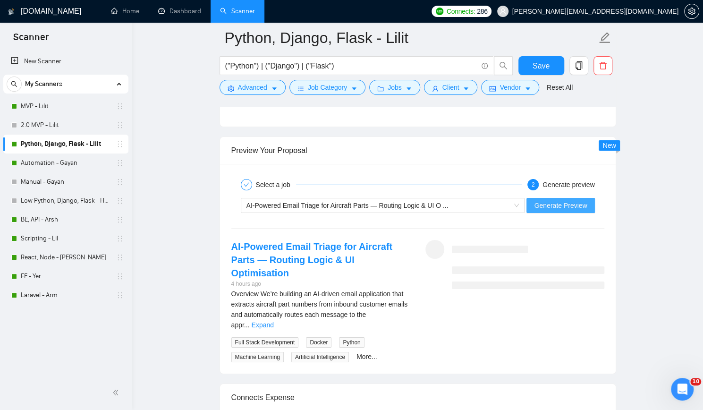
click at [569, 200] on span "Generate Preview" at bounding box center [560, 205] width 53 height 10
